Goal: Communication & Community: Share content

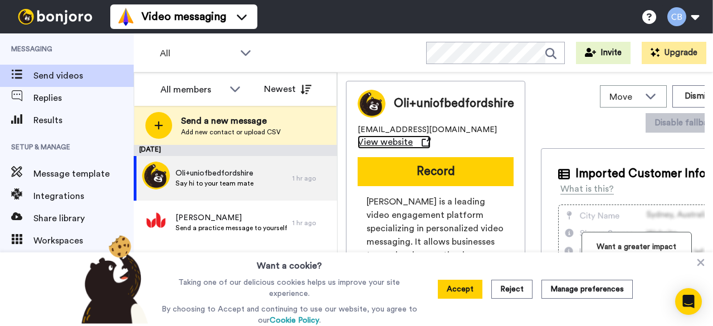
click at [383, 140] on span "View website" at bounding box center [384, 141] width 55 height 13
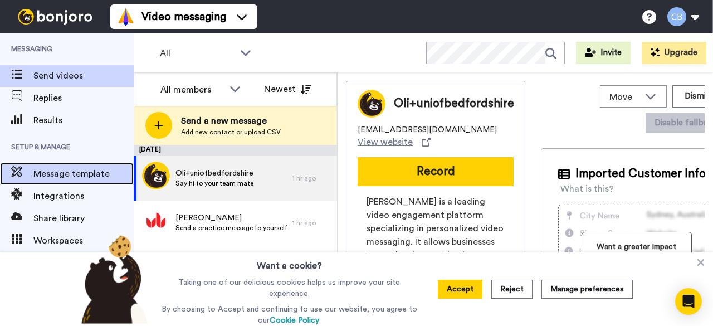
click at [50, 172] on span "Message template" at bounding box center [83, 173] width 100 height 13
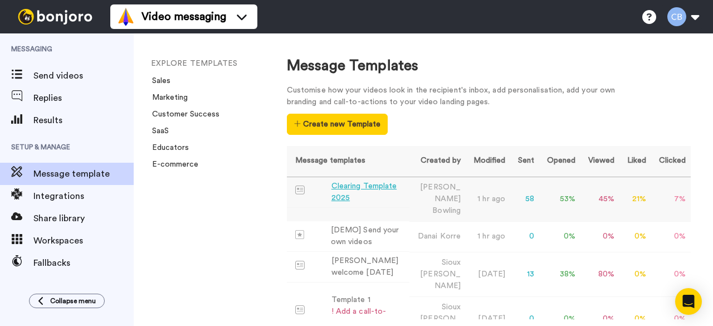
click at [386, 187] on div "Clearing Template 2025" at bounding box center [367, 191] width 73 height 23
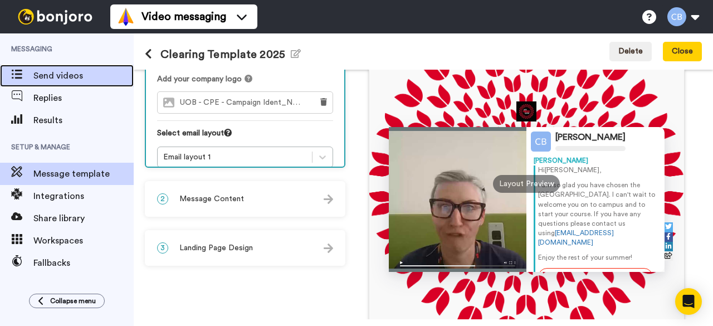
click at [47, 76] on span "Send videos" at bounding box center [83, 75] width 100 height 13
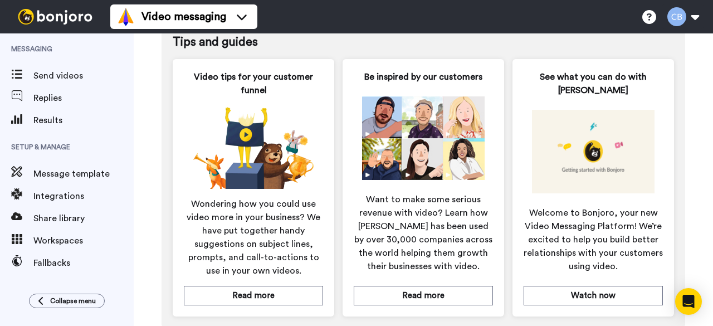
scroll to position [629, 0]
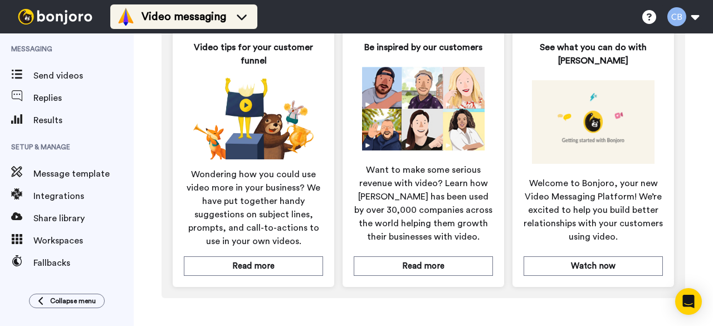
click at [157, 21] on span "Video messaging" at bounding box center [183, 17] width 85 height 16
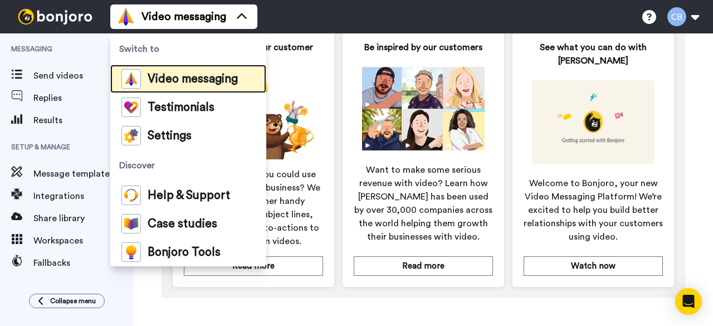
click at [174, 78] on span "Video messaging" at bounding box center [193, 78] width 90 height 11
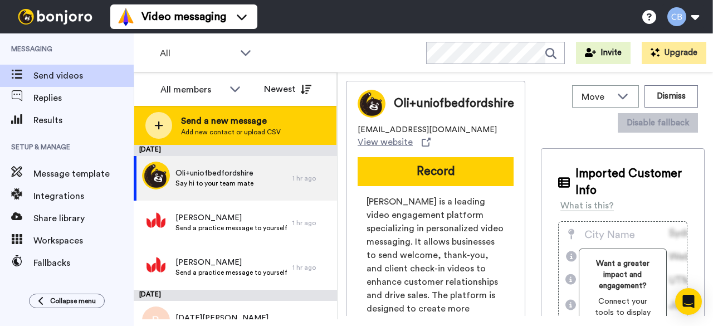
click at [158, 123] on icon at bounding box center [159, 125] width 8 height 8
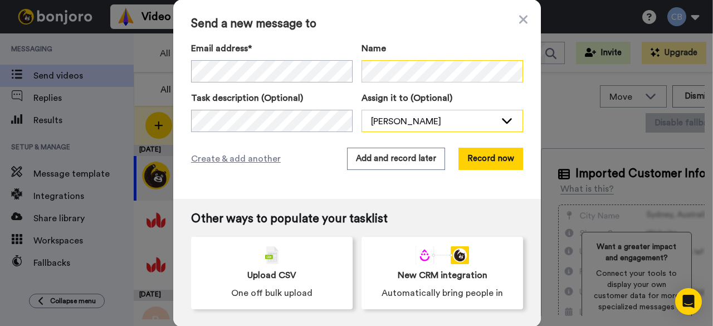
scroll to position [2, 0]
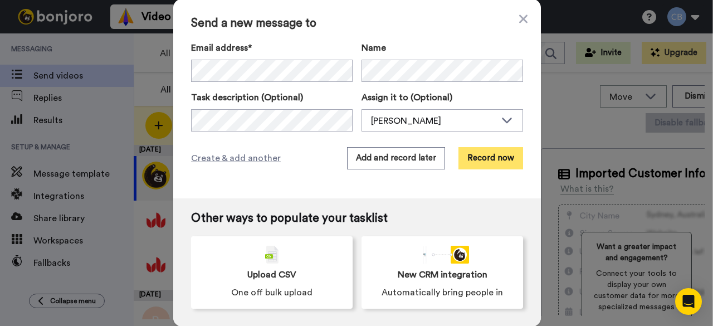
click at [475, 160] on button "Record now" at bounding box center [490, 158] width 65 height 22
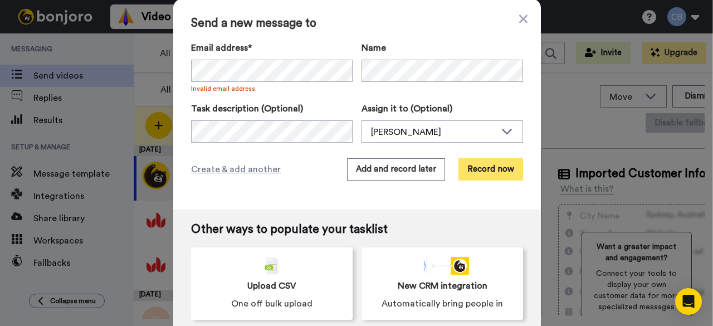
click at [483, 175] on button "Record now" at bounding box center [490, 169] width 65 height 22
click at [281, 90] on span "Invalid email address" at bounding box center [271, 88] width 161 height 9
click at [181, 73] on div "Send a new message to Email address* Jessica Amponsem <amponsemjessica7@gmail.c…" at bounding box center [356, 104] width 367 height 210
click at [495, 174] on button "Record now" at bounding box center [490, 169] width 65 height 22
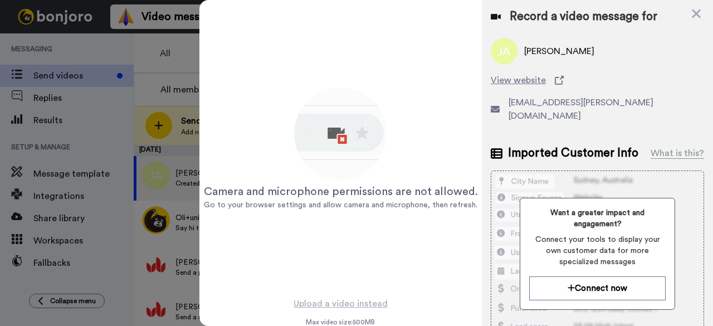
click at [598, 102] on span "claire.bunyan@ntlworld.com" at bounding box center [605, 109] width 195 height 27
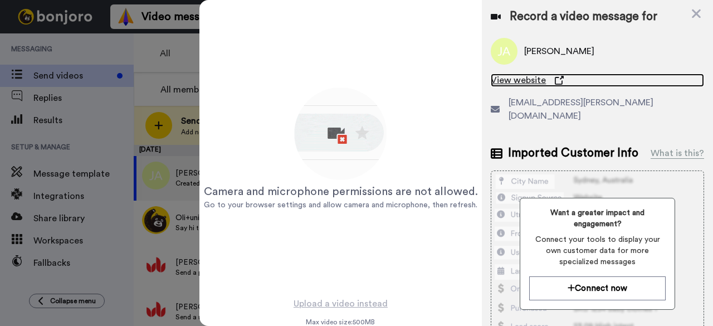
click at [554, 77] on icon at bounding box center [558, 80] width 9 height 9
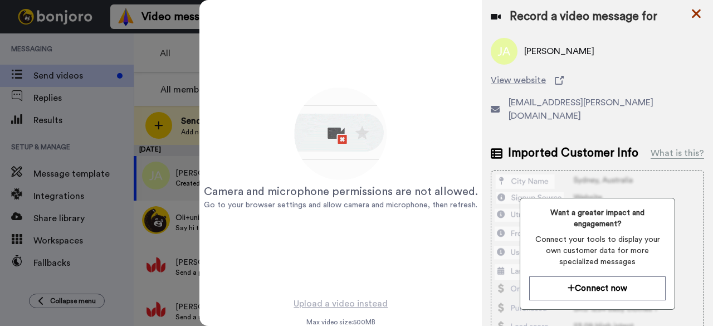
click at [696, 14] on icon at bounding box center [695, 13] width 9 height 9
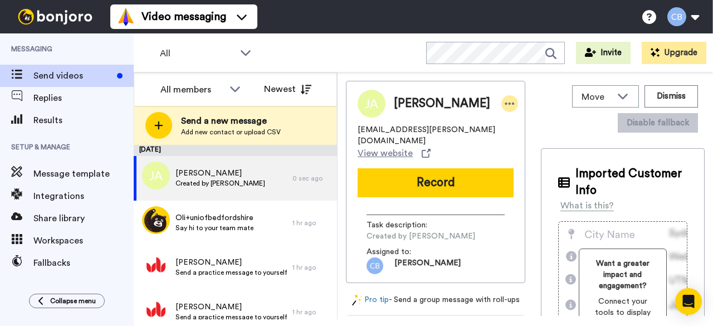
click at [504, 104] on icon at bounding box center [509, 103] width 10 height 11
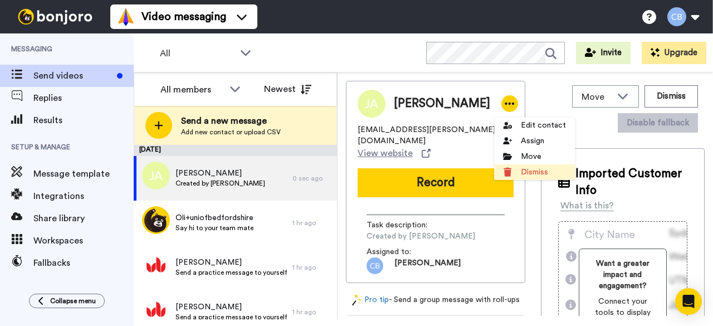
click at [531, 170] on li "Dismiss" at bounding box center [534, 172] width 81 height 16
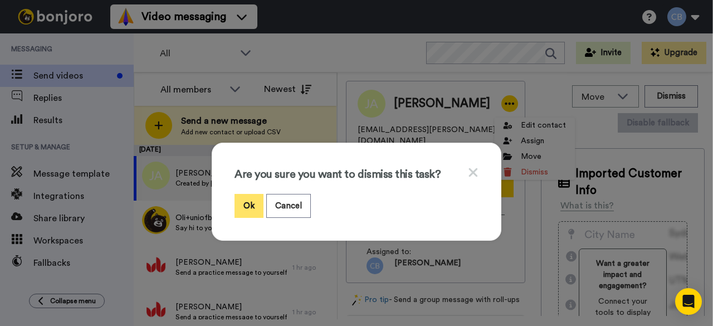
click at [238, 206] on button "Ok" at bounding box center [248, 206] width 29 height 24
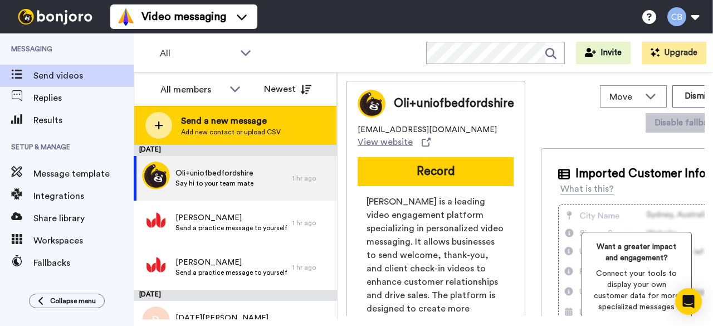
click at [158, 124] on icon at bounding box center [159, 125] width 8 height 8
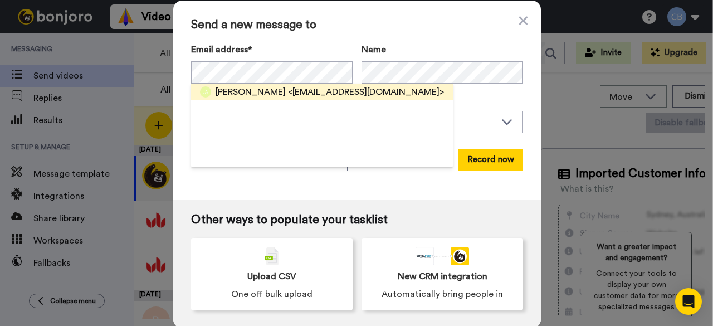
click at [315, 94] on span "<amponsemjessica7@gmail.com>" at bounding box center [366, 91] width 156 height 13
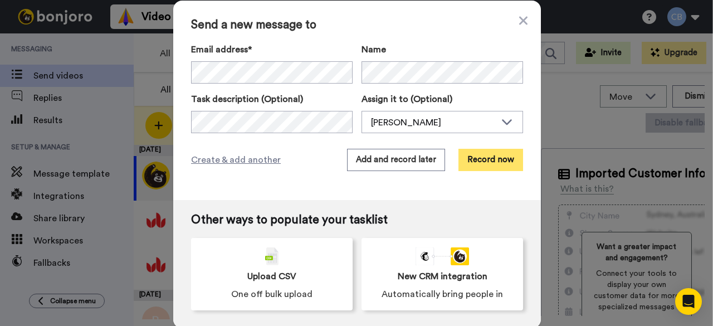
click at [478, 164] on button "Record now" at bounding box center [490, 160] width 65 height 22
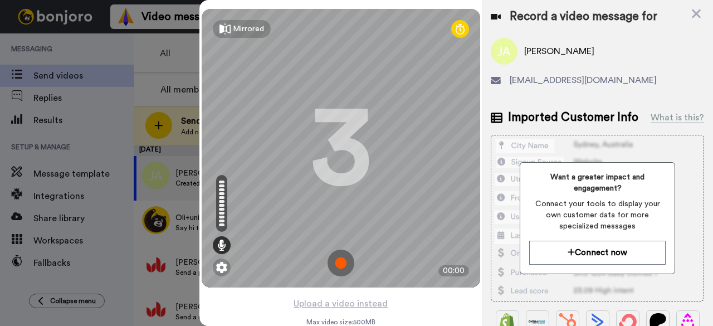
click at [342, 264] on img at bounding box center [340, 262] width 27 height 27
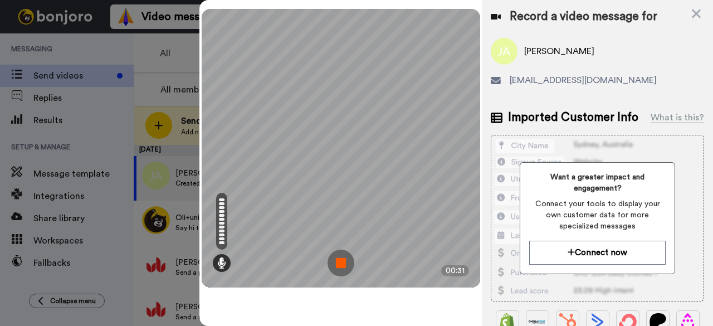
click at [344, 264] on img at bounding box center [340, 262] width 27 height 27
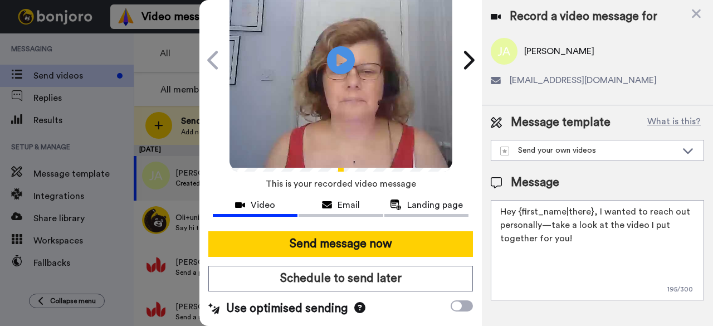
scroll to position [102, 0]
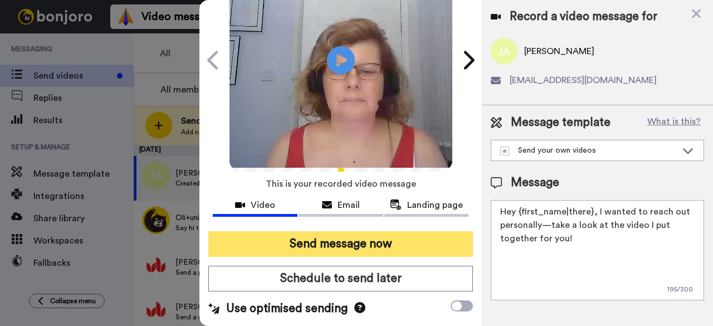
click at [341, 231] on button "Send message now" at bounding box center [340, 244] width 264 height 26
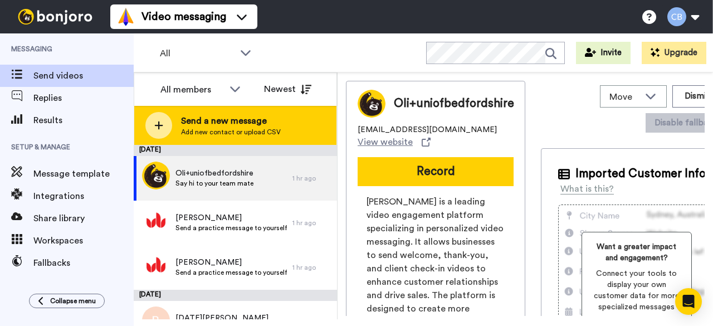
click at [158, 131] on div at bounding box center [158, 125] width 27 height 27
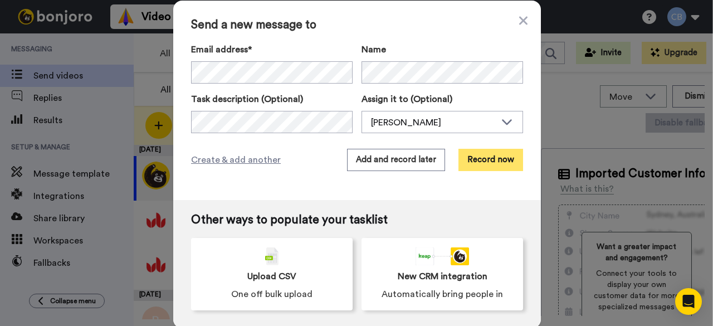
click at [500, 161] on button "Record now" at bounding box center [490, 160] width 65 height 22
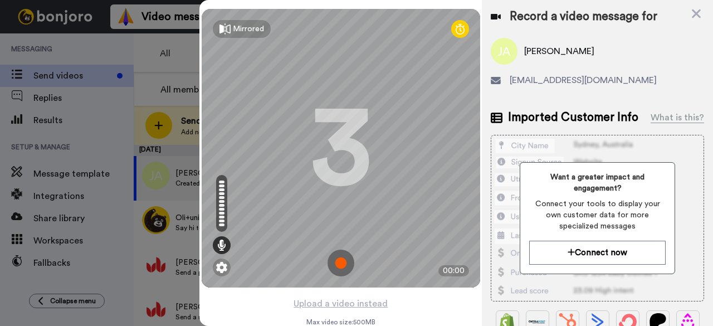
click at [337, 266] on img at bounding box center [340, 262] width 27 height 27
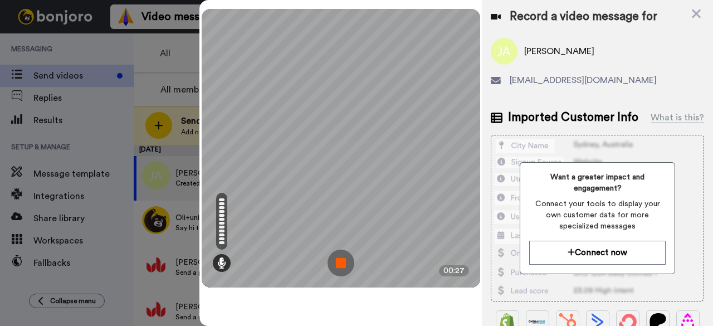
click at [344, 260] on img at bounding box center [340, 262] width 27 height 27
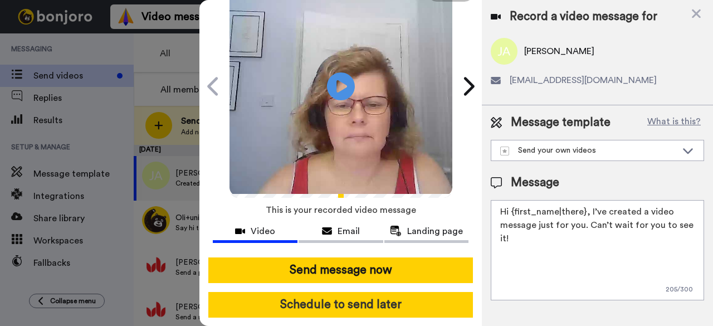
scroll to position [102, 0]
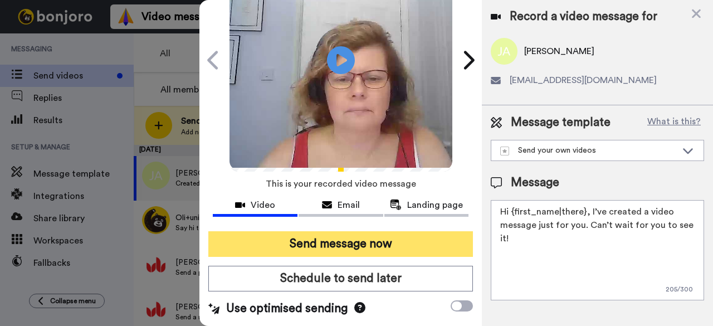
click at [330, 231] on button "Send message now" at bounding box center [340, 244] width 264 height 26
